Goal: Navigation & Orientation: Find specific page/section

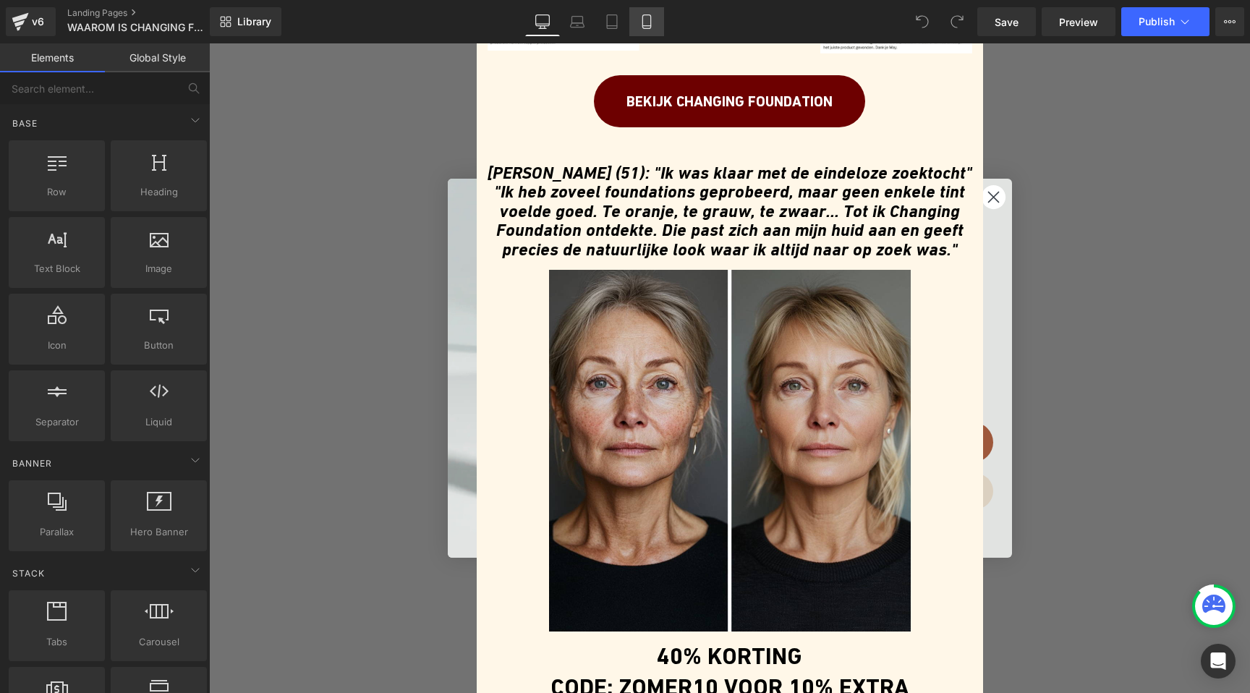
click at [648, 24] on icon at bounding box center [647, 21] width 14 height 14
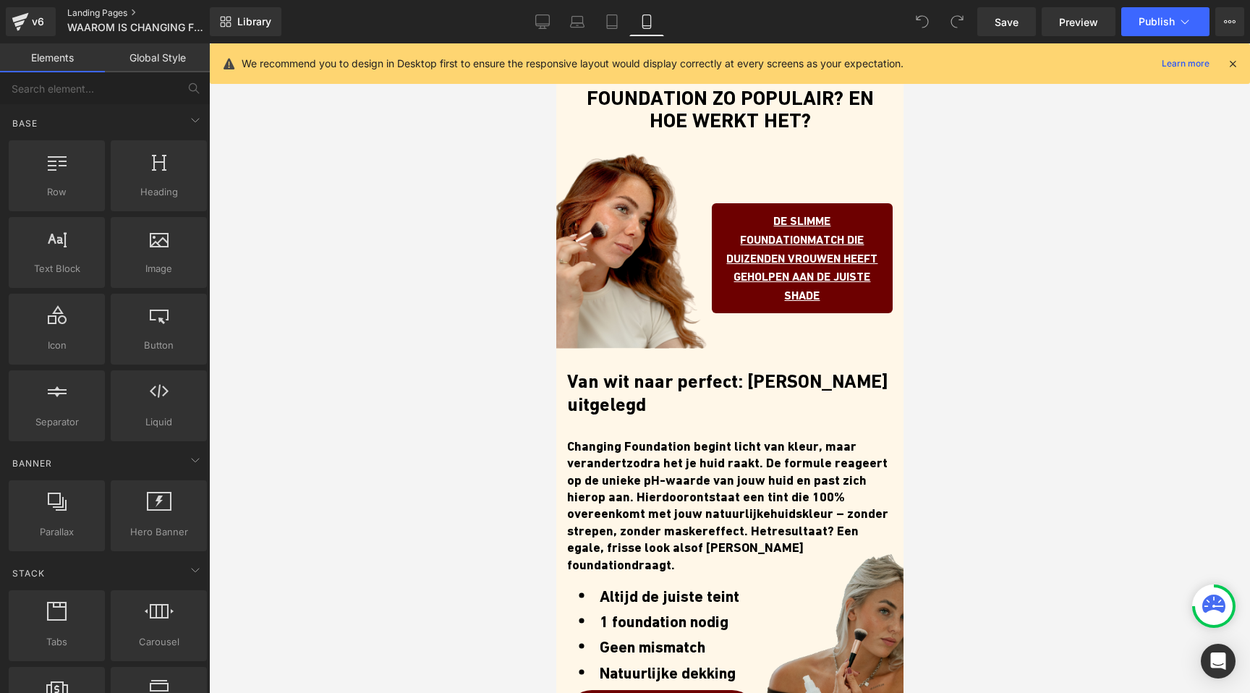
click at [84, 15] on link "Landing Pages" at bounding box center [150, 13] width 166 height 12
